Goal: Task Accomplishment & Management: Use online tool/utility

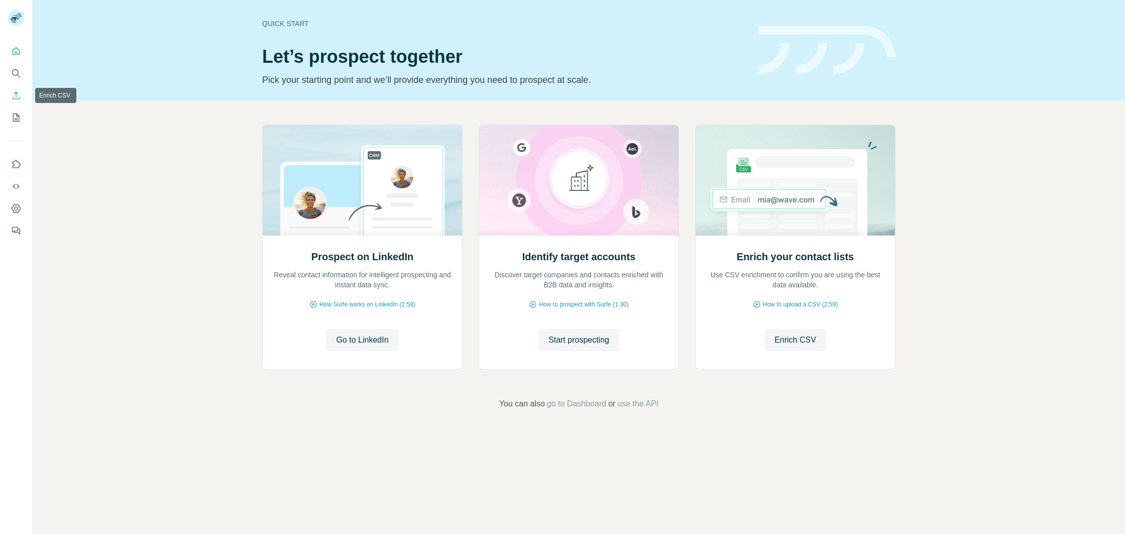
click at [17, 96] on icon "Enrich CSV" at bounding box center [16, 95] width 10 height 10
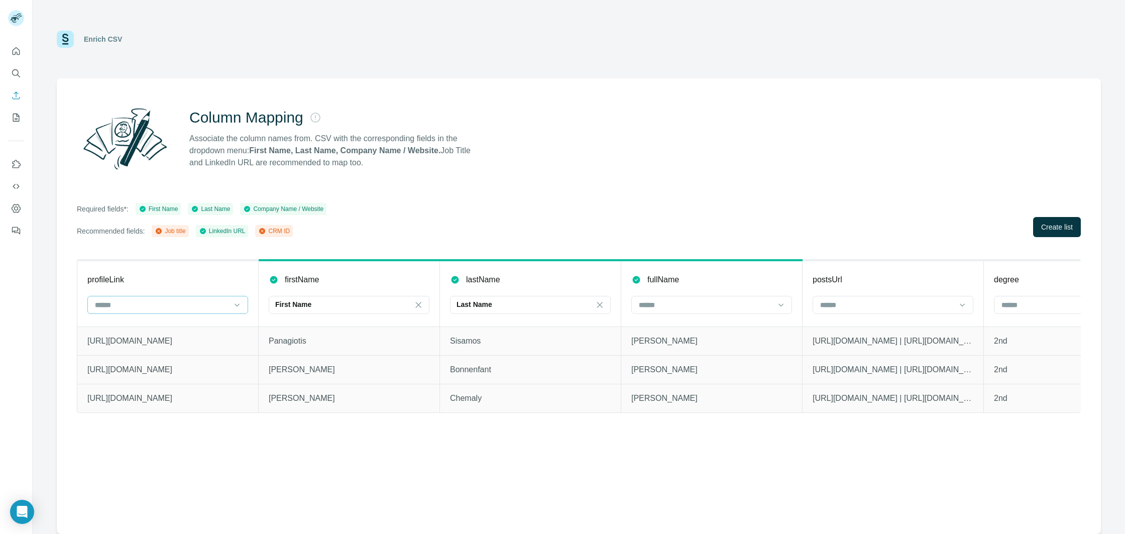
click at [158, 310] on input at bounding box center [162, 304] width 136 height 11
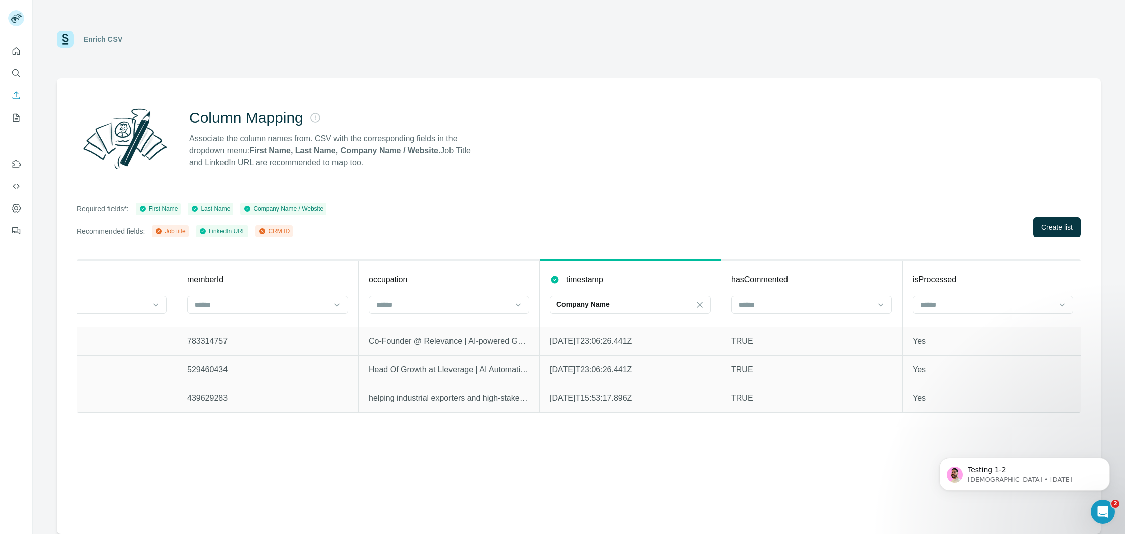
scroll to position [0, 1172]
click at [695, 305] on icon at bounding box center [697, 305] width 10 height 10
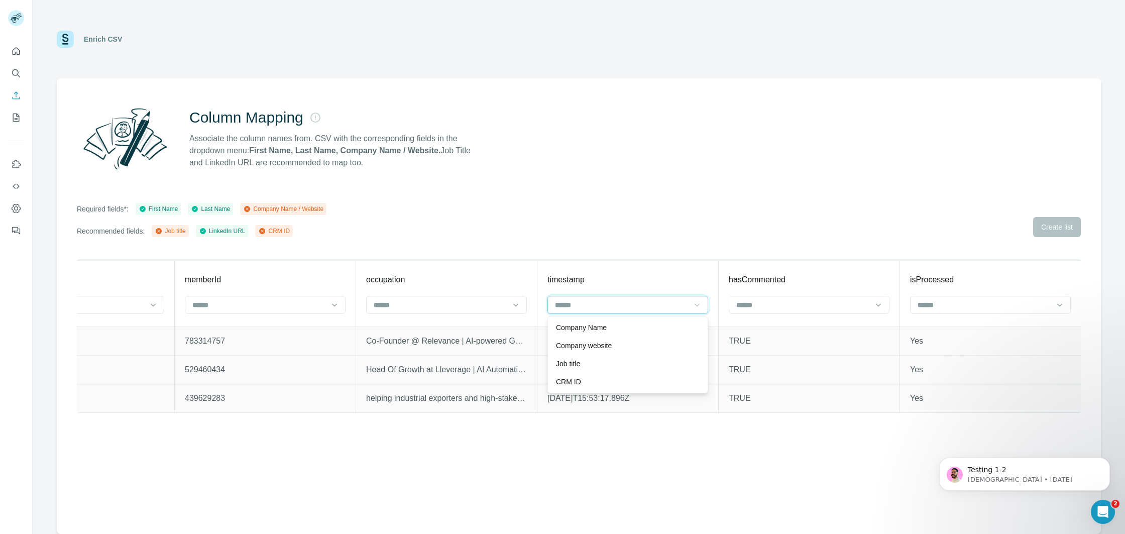
scroll to position [0, 0]
click at [788, 370] on p "TRUE" at bounding box center [809, 370] width 161 height 12
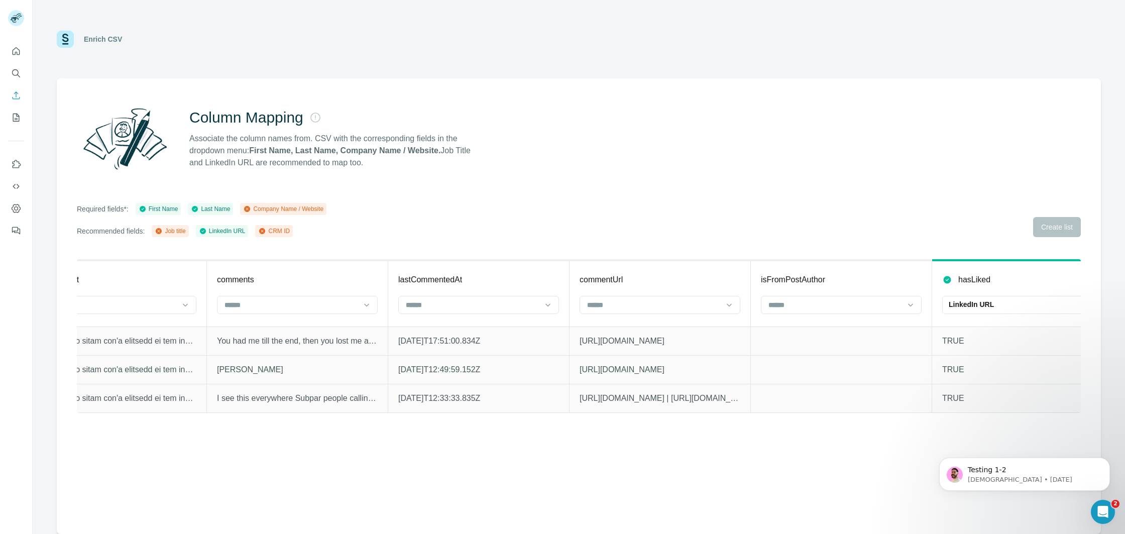
scroll to position [0, 2442]
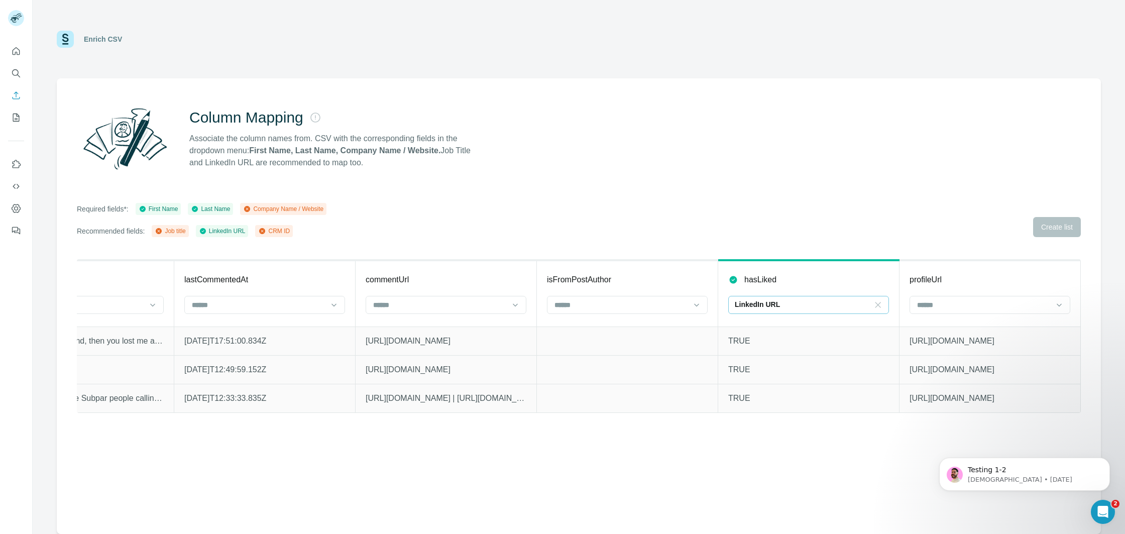
click at [877, 307] on icon at bounding box center [878, 305] width 10 height 10
click at [559, 378] on td at bounding box center [627, 369] width 181 height 29
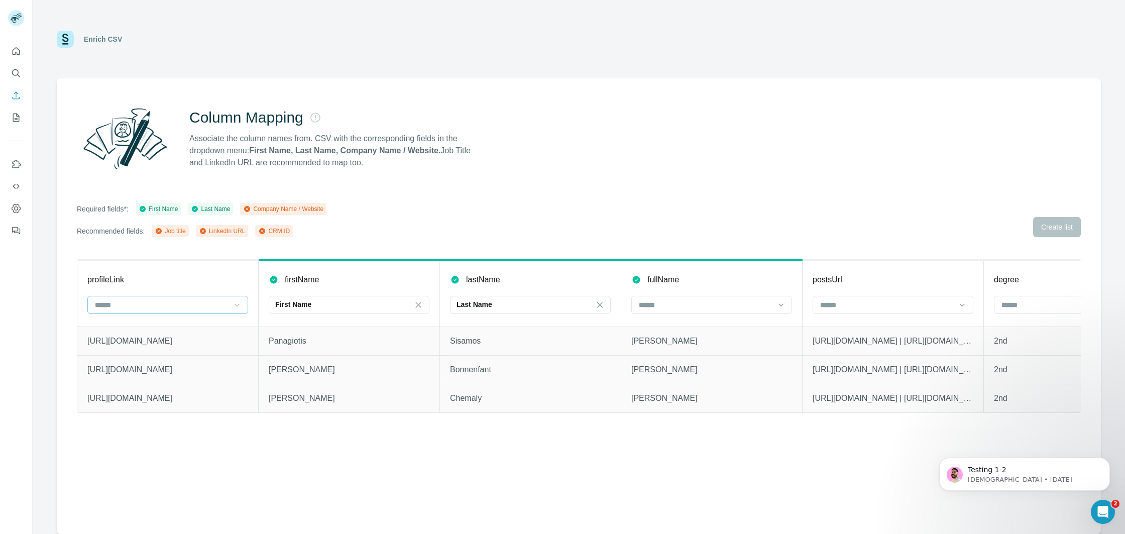
click at [241, 305] on icon at bounding box center [237, 305] width 10 height 10
click at [153, 377] on div "LinkedIn URL" at bounding box center [168, 382] width 144 height 10
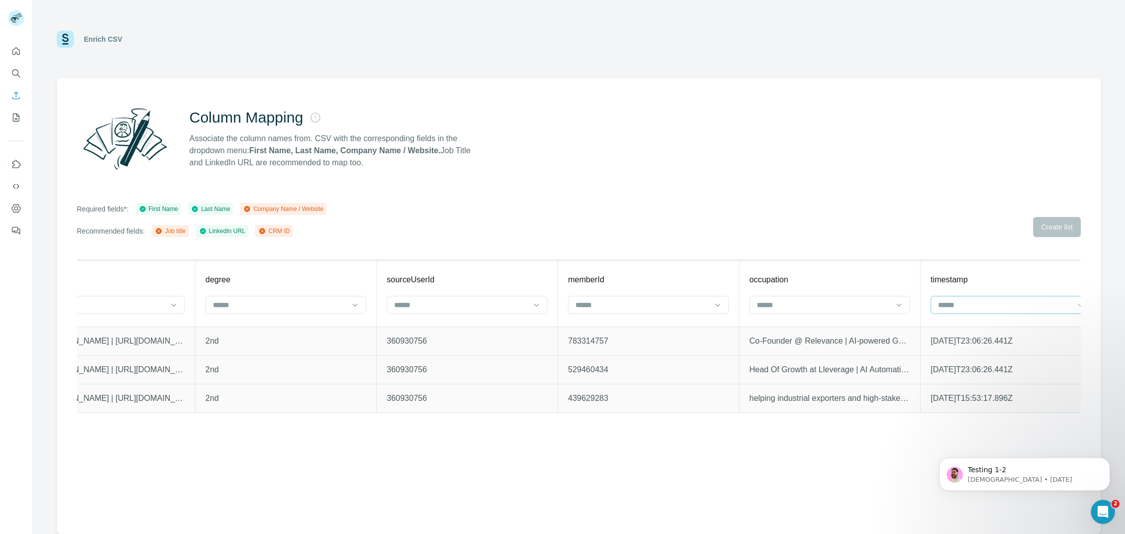
scroll to position [0, 1044]
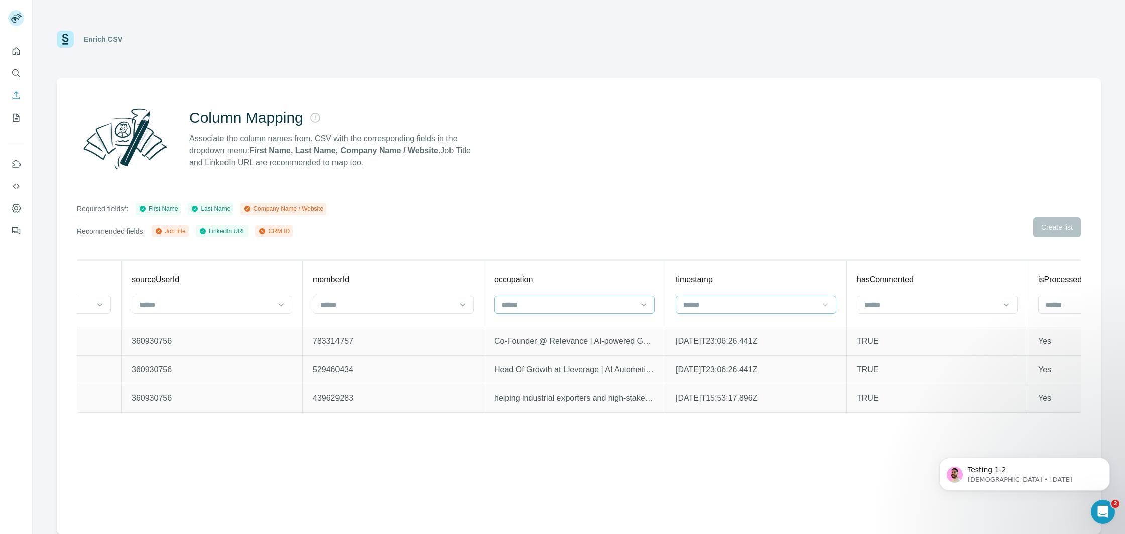
click at [623, 306] on input at bounding box center [569, 304] width 136 height 11
click at [573, 362] on div "Job title" at bounding box center [575, 364] width 144 height 10
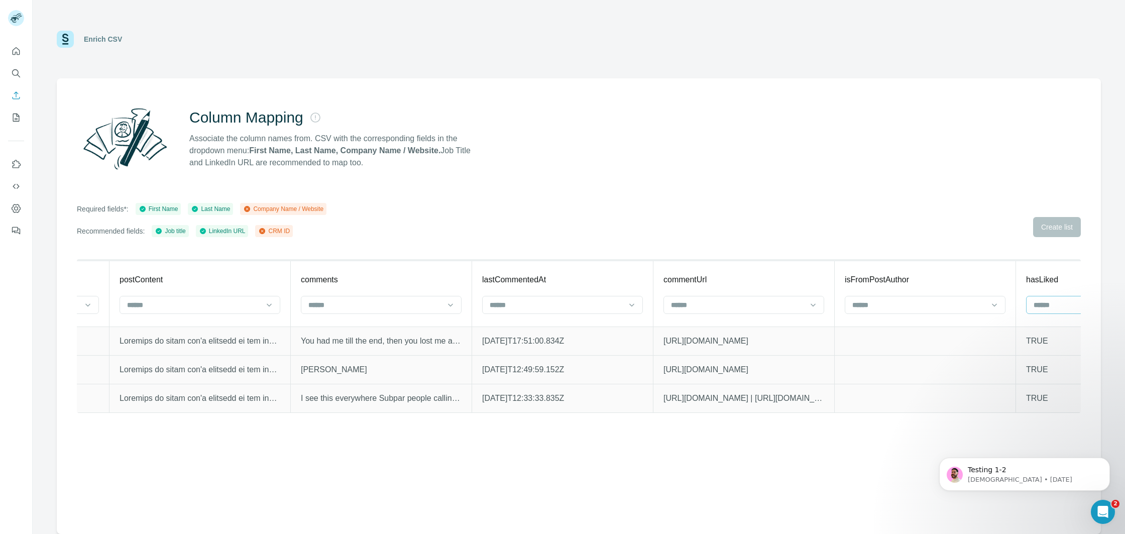
scroll to position [0, 2442]
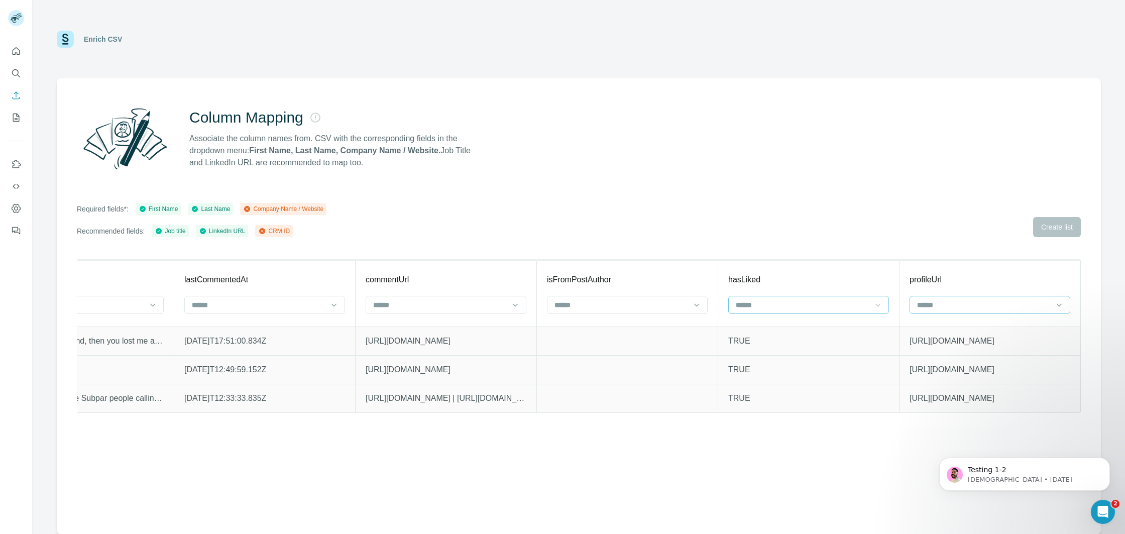
click at [934, 303] on input at bounding box center [984, 304] width 136 height 11
click at [937, 359] on p "CRM ID" at bounding box center [930, 364] width 25 height 10
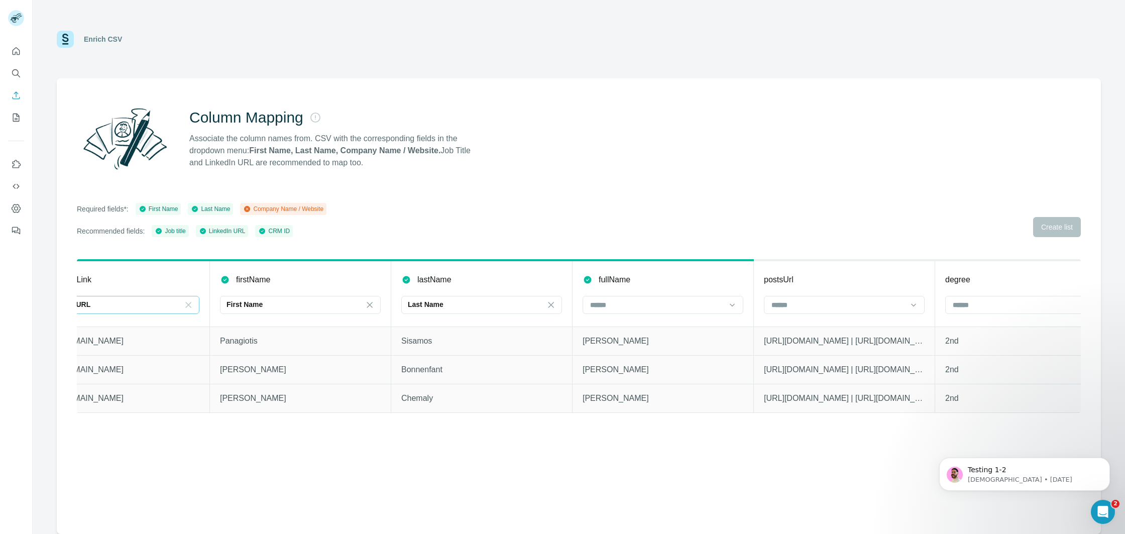
scroll to position [0, 0]
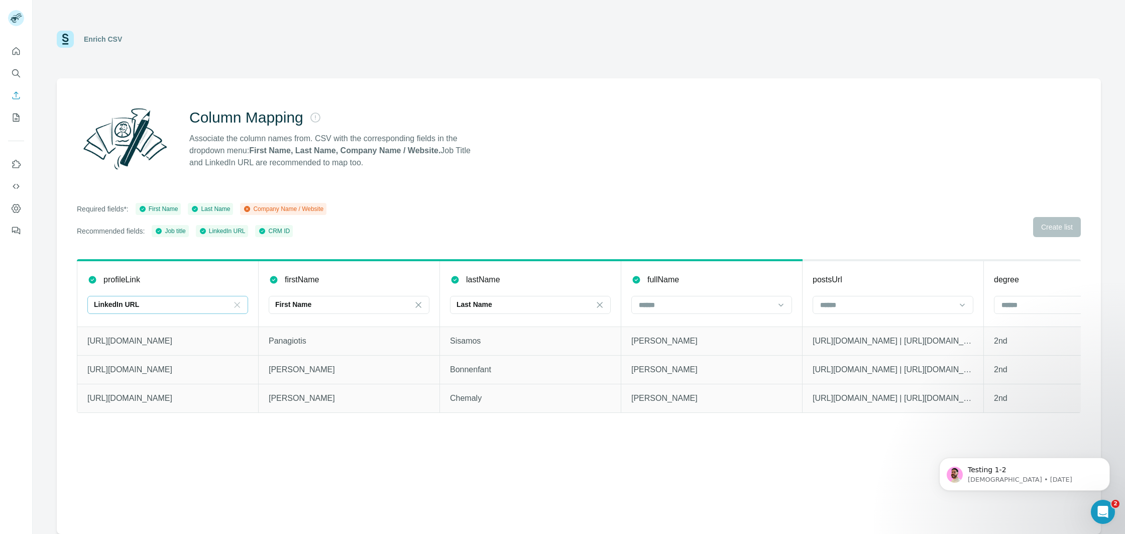
click at [1055, 227] on div "Required fields*: First Name Last Name Company Name / Website Recommended field…" at bounding box center [579, 220] width 1004 height 34
click at [1106, 461] on icon "Dismiss notification" at bounding box center [1108, 461] width 6 height 6
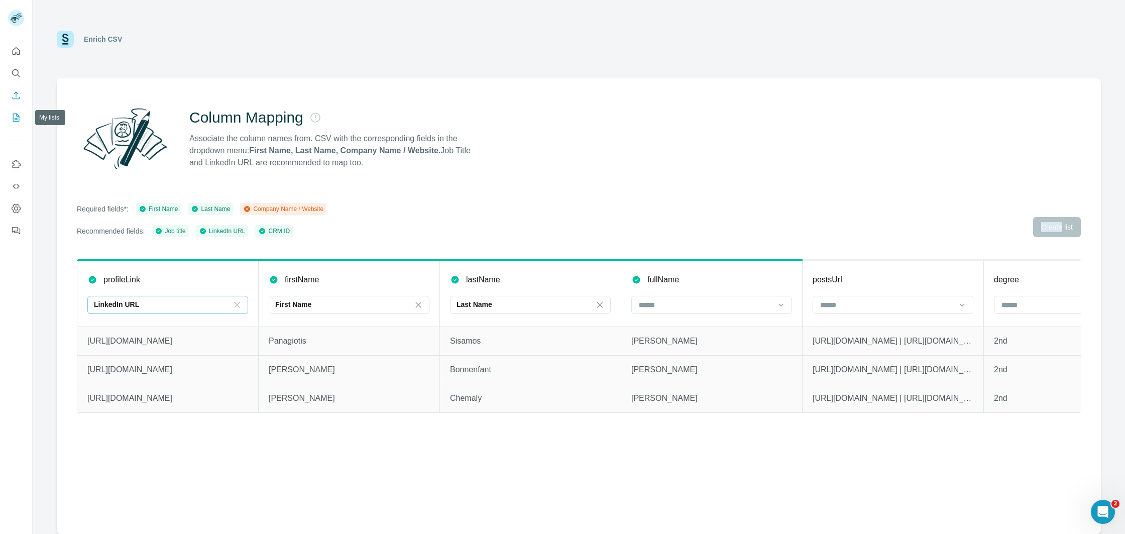
click at [13, 122] on icon "My lists" at bounding box center [16, 118] width 10 height 10
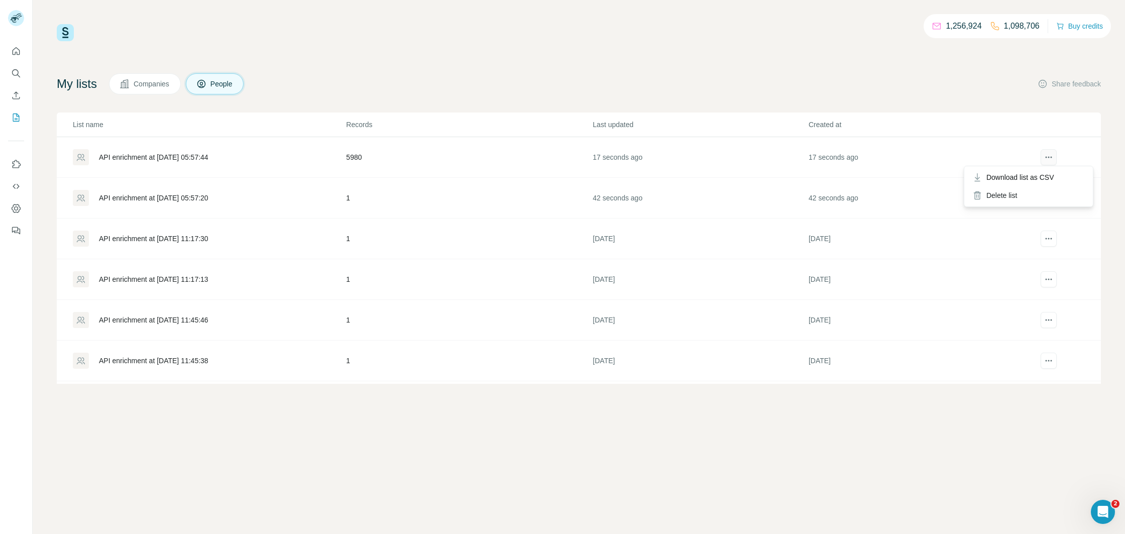
scroll to position [5, 0]
